Goal: Book appointment/travel/reservation

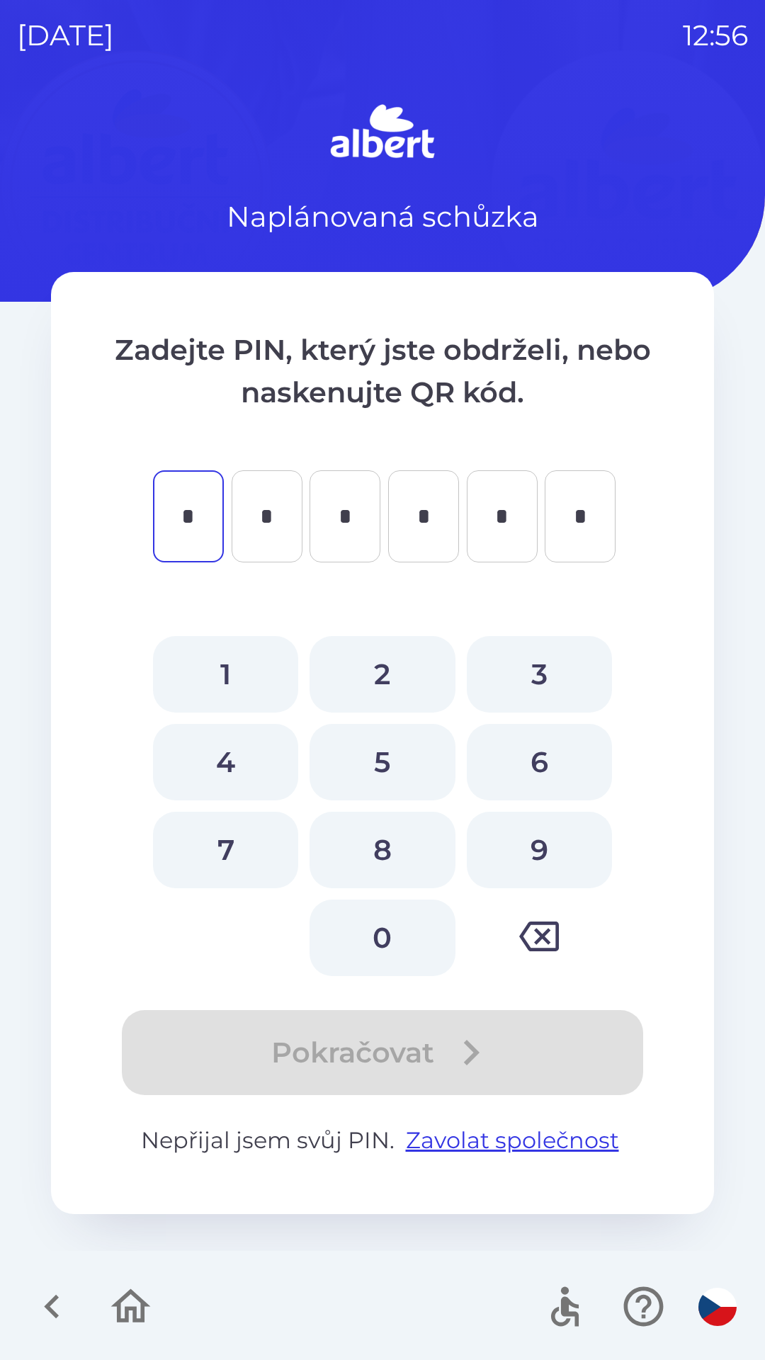
type input "*"
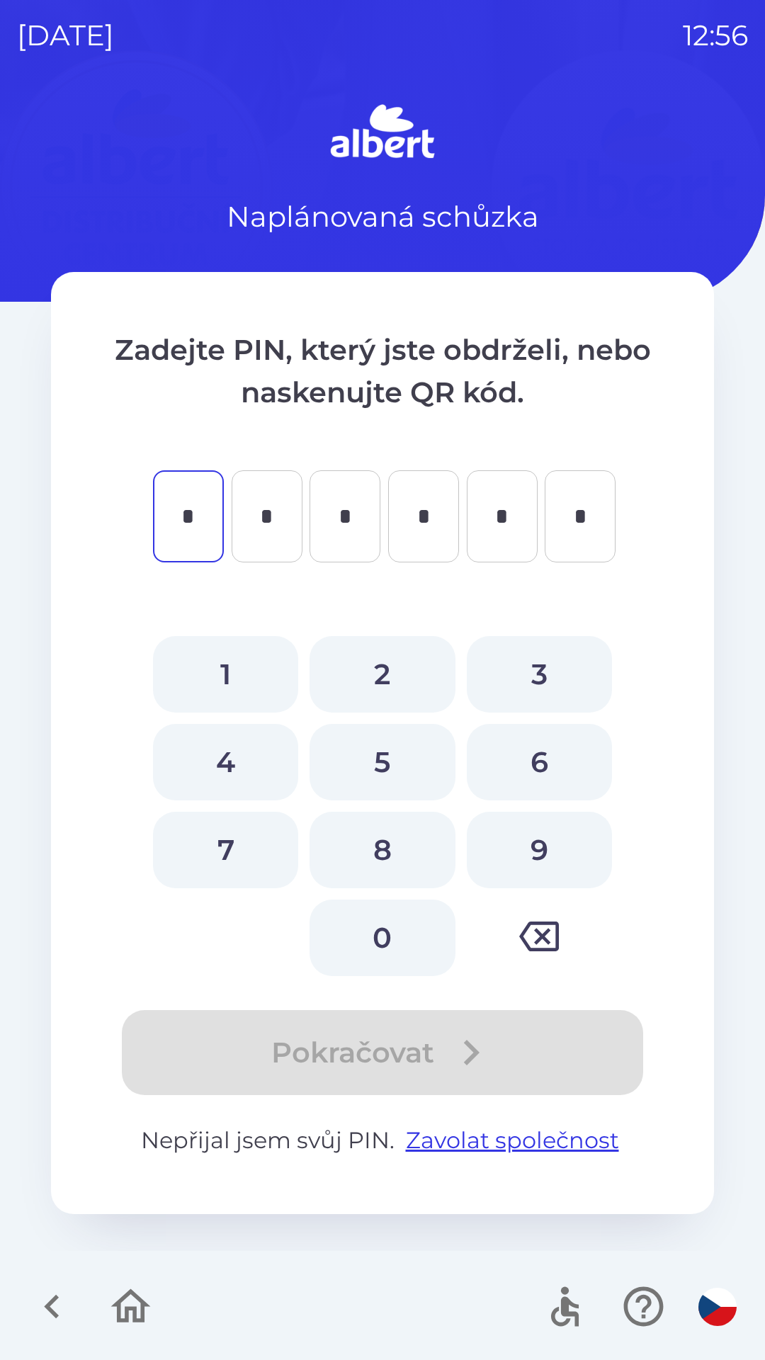
type input "*"
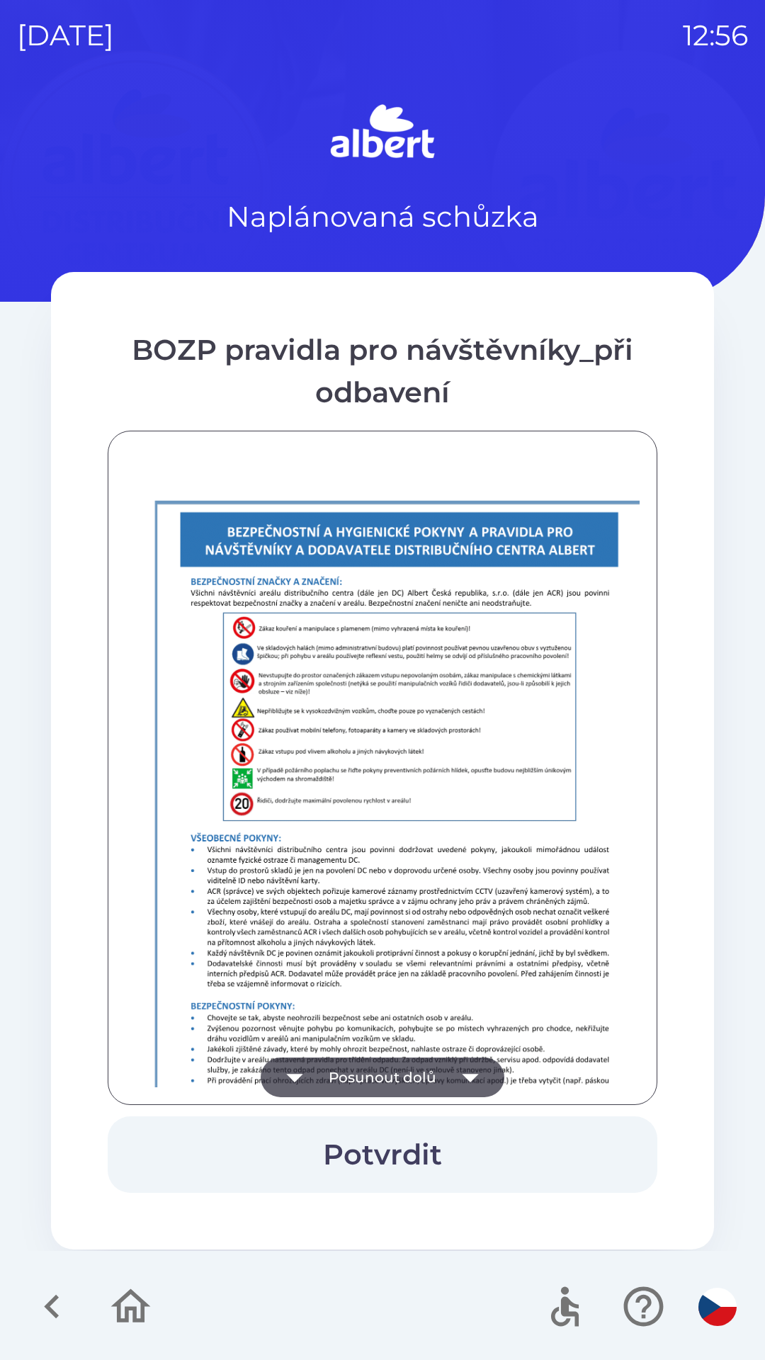
click at [498, 1158] on button "Potvrdit" at bounding box center [383, 1155] width 550 height 77
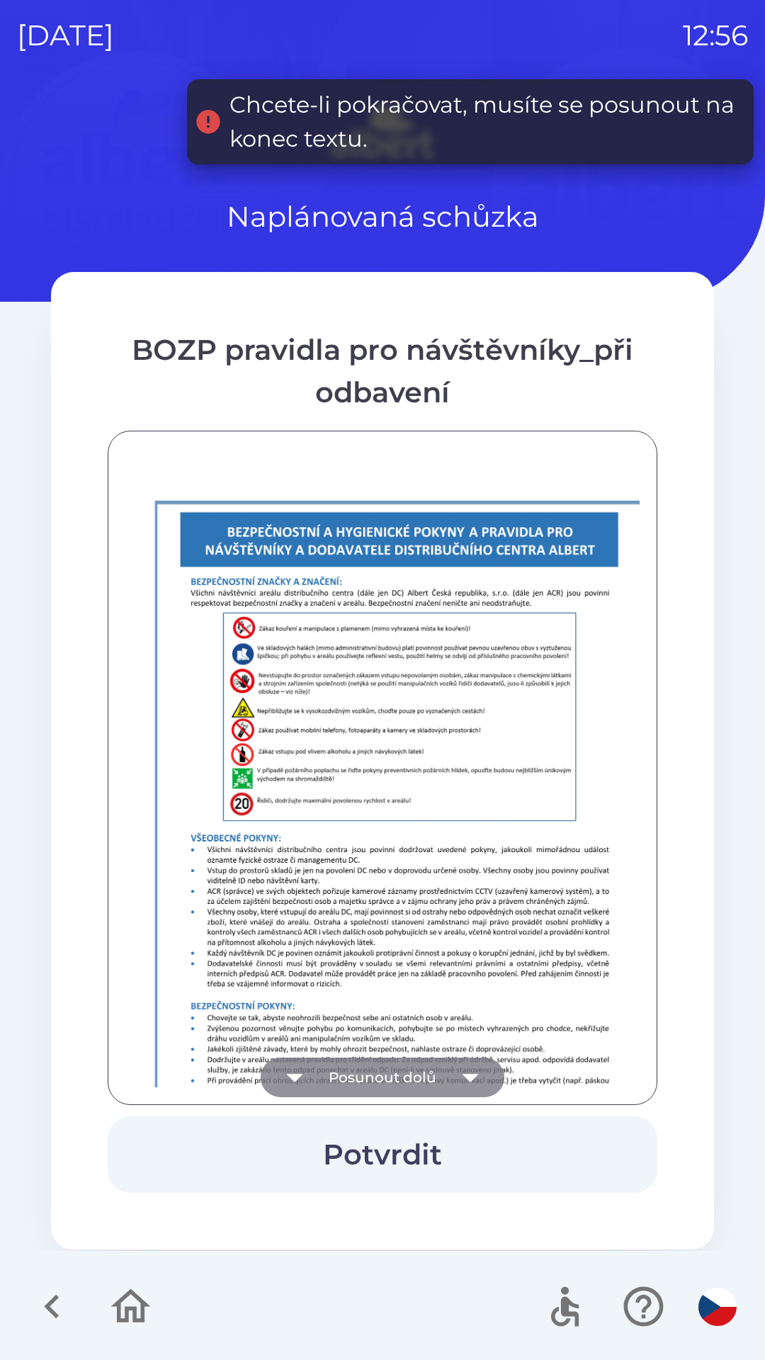
click at [430, 1066] on button "Posunout dolů" at bounding box center [383, 1078] width 244 height 40
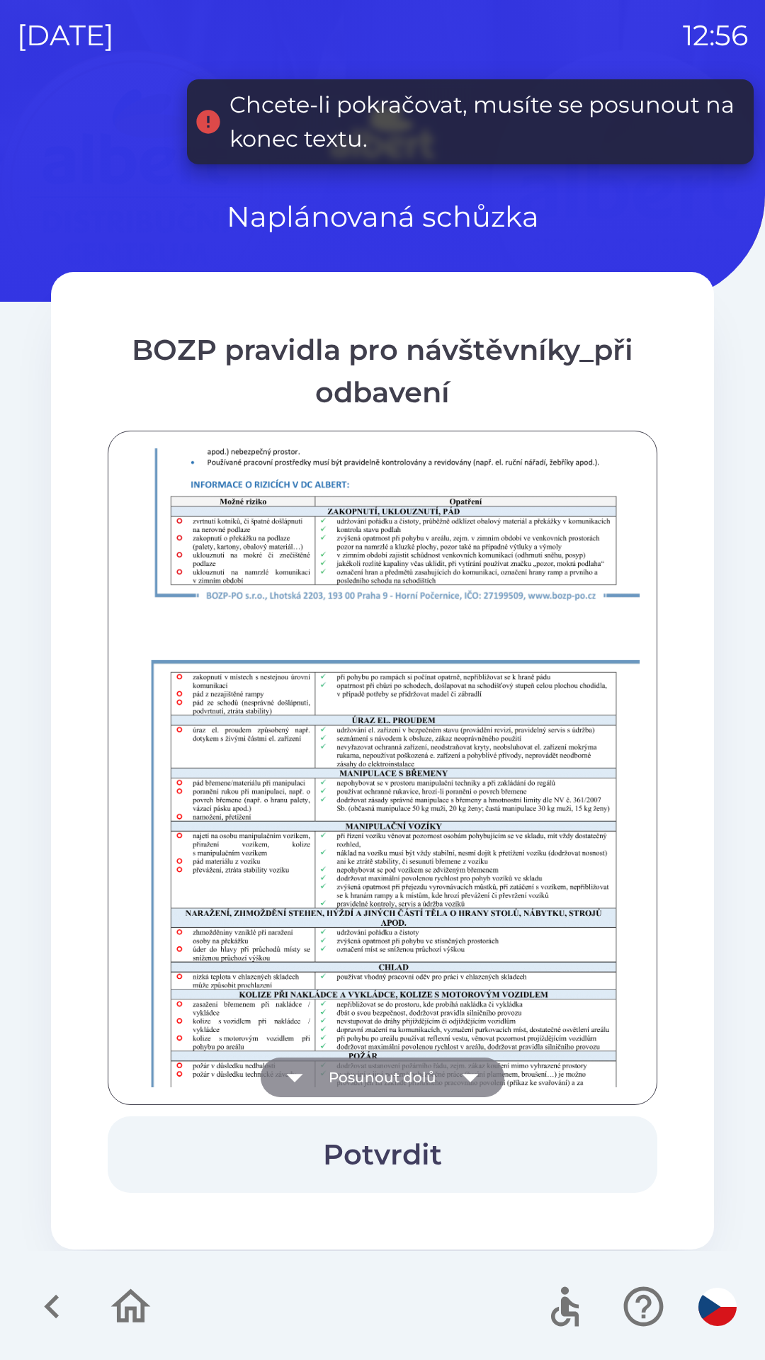
click at [426, 1069] on button "Posunout dolů" at bounding box center [383, 1078] width 244 height 40
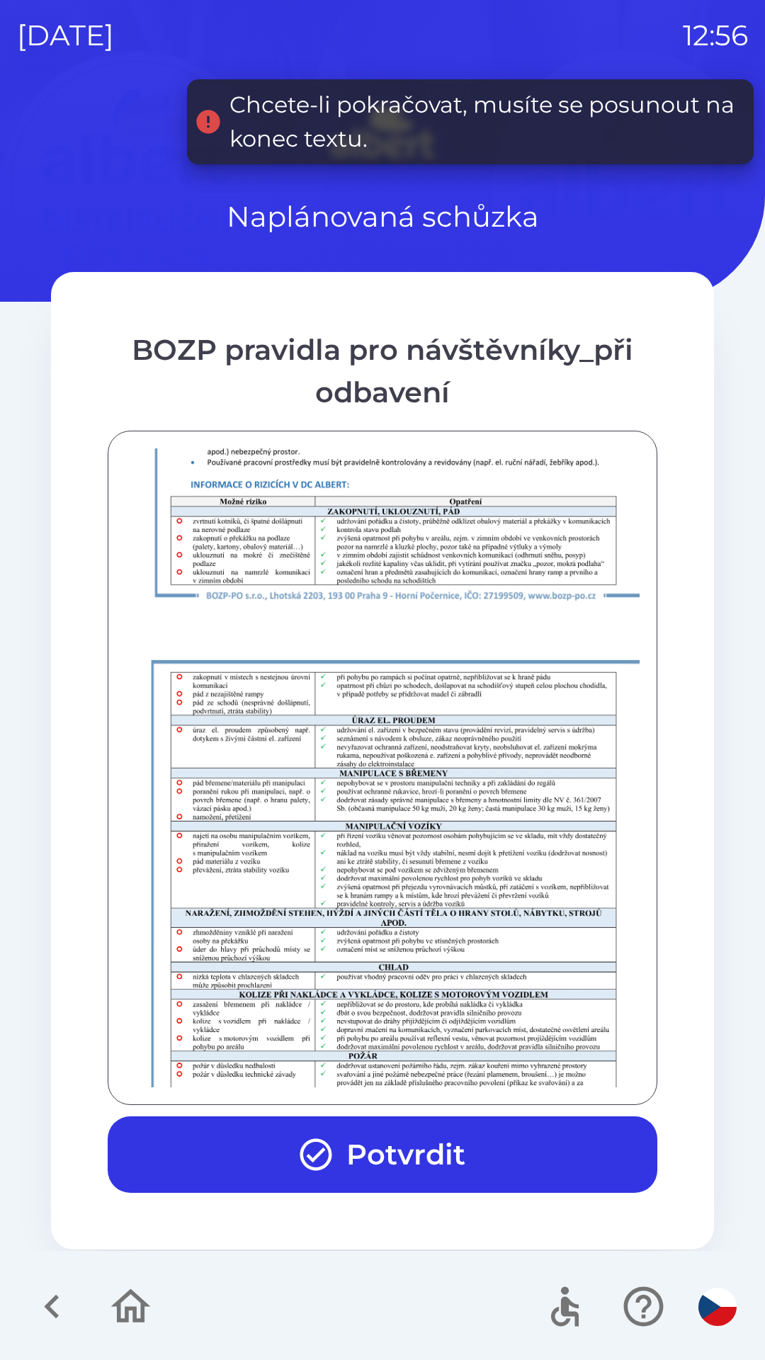
scroll to position [995, 0]
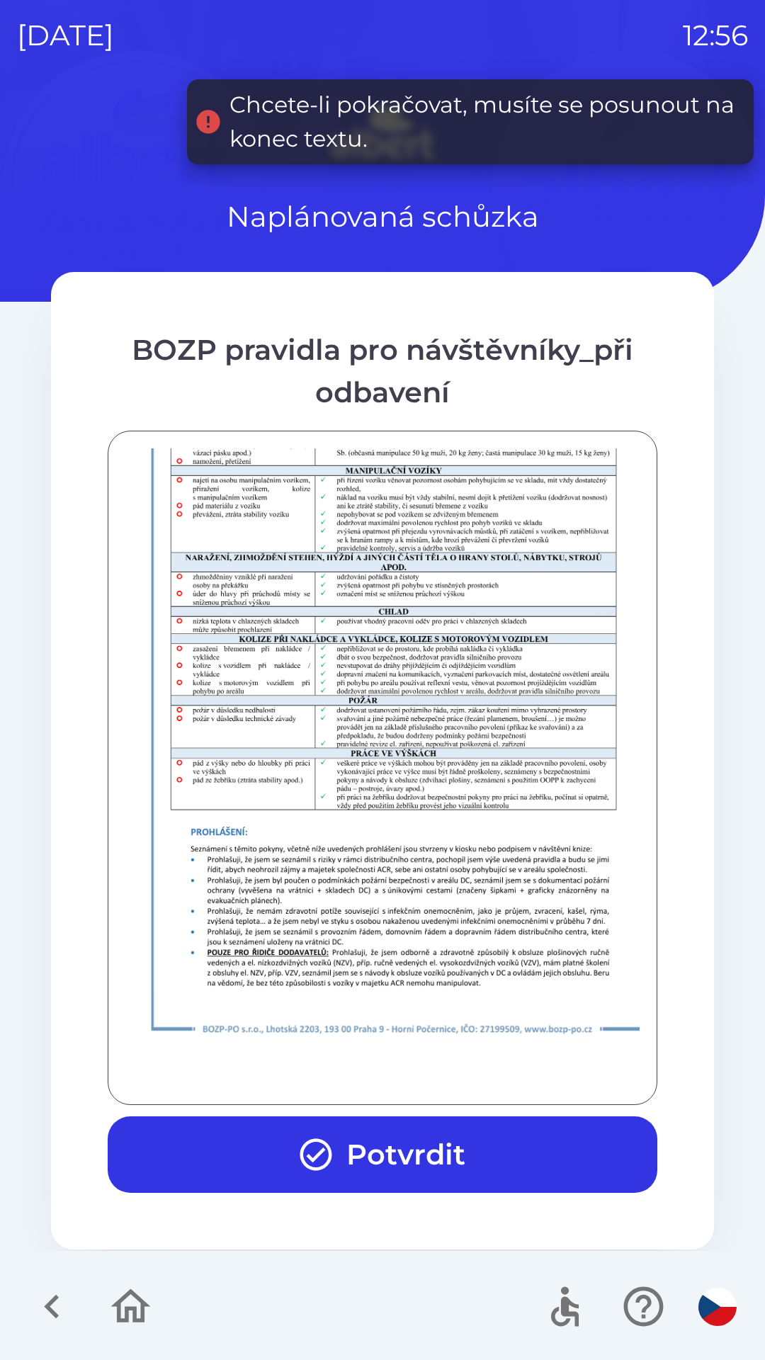
click at [442, 1050] on p at bounding box center [372, 270] width 495 height 1577
click at [445, 1071] on div at bounding box center [382, 768] width 514 height 639
click at [472, 1171] on button "Potvrdit" at bounding box center [383, 1155] width 550 height 77
